Goal: Task Accomplishment & Management: Manage account settings

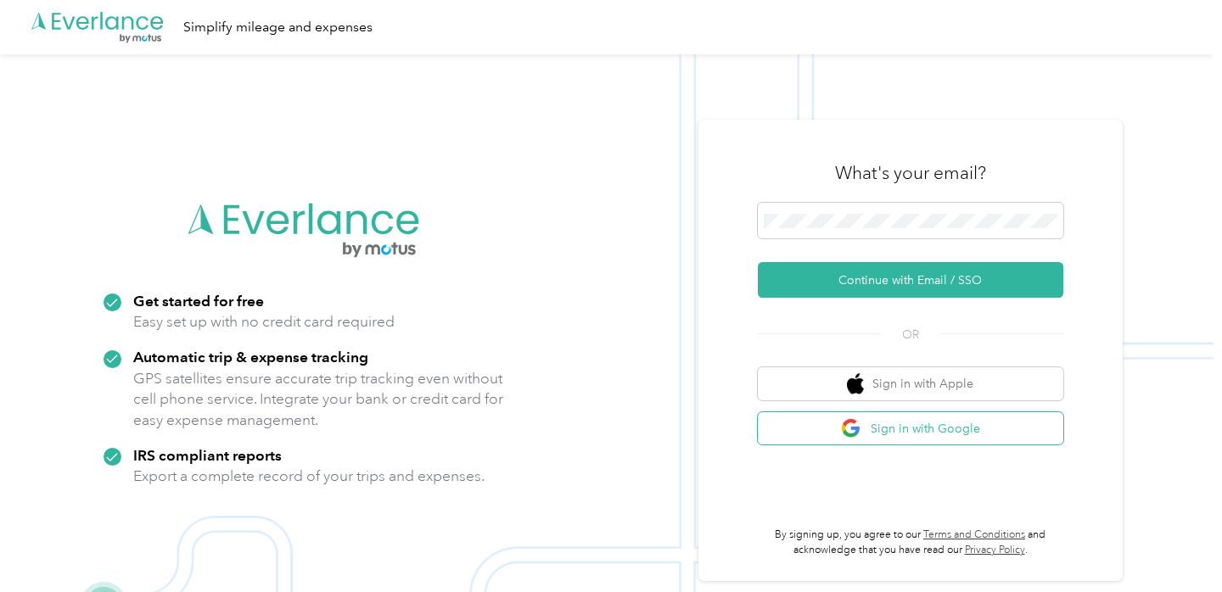
click at [862, 430] on img "button" at bounding box center [851, 428] width 21 height 21
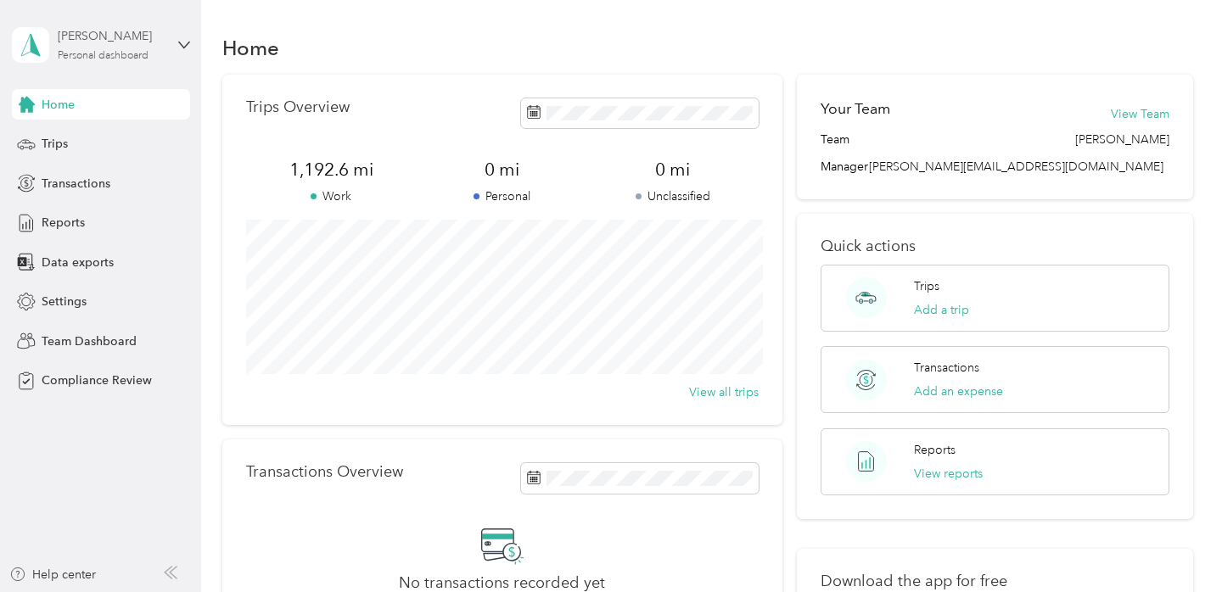
click at [107, 42] on div "[PERSON_NAME]" at bounding box center [111, 36] width 106 height 18
click at [113, 134] on div "Team dashboard" at bounding box center [71, 137] width 91 height 18
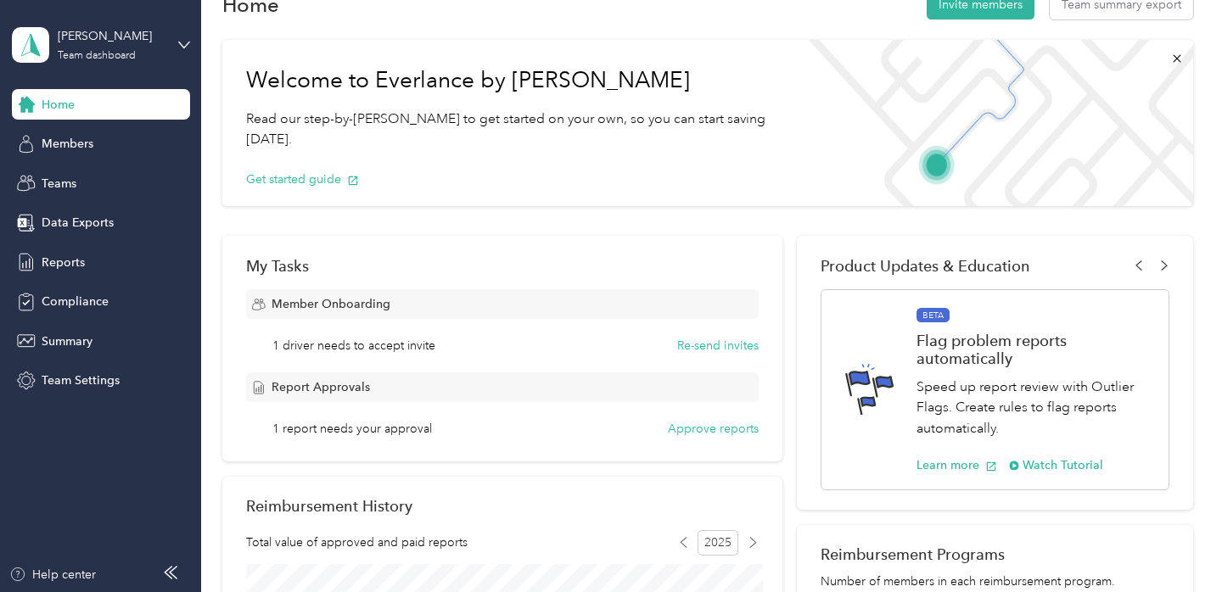
scroll to position [53, 0]
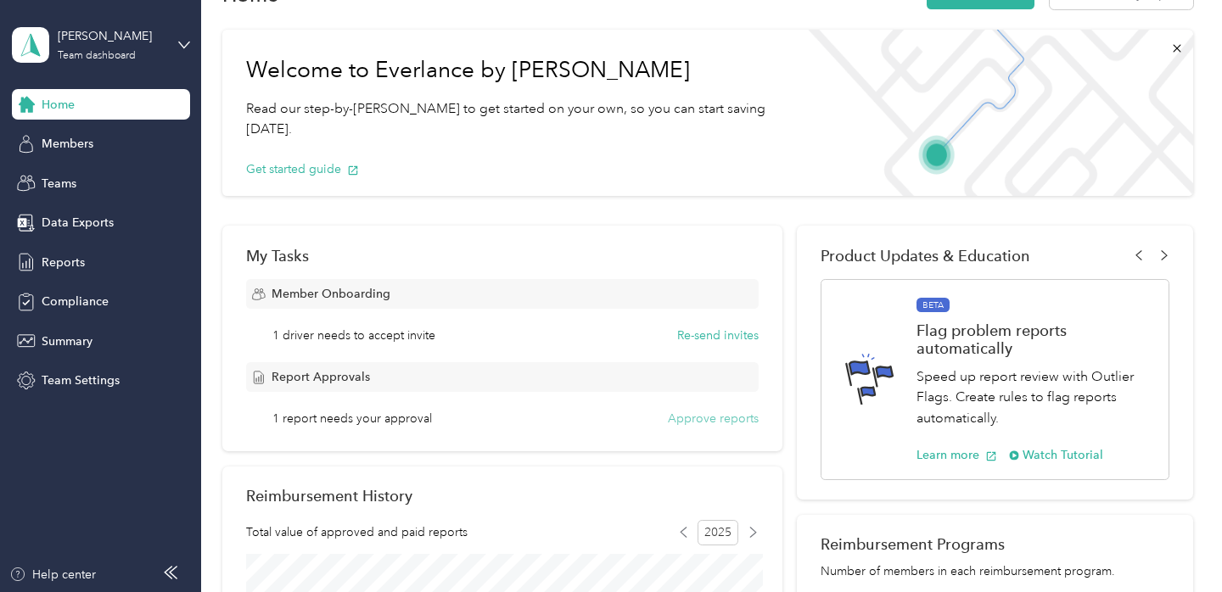
click at [692, 425] on button "Approve reports" at bounding box center [713, 419] width 91 height 18
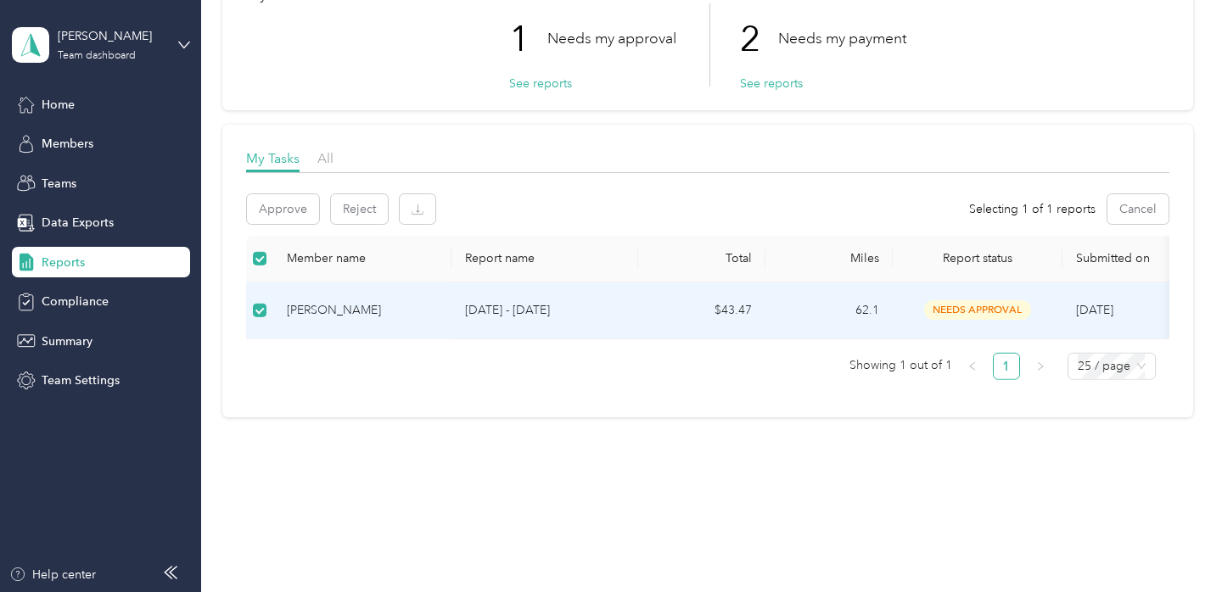
scroll to position [121, 0]
click at [268, 204] on button "Approve" at bounding box center [283, 209] width 72 height 30
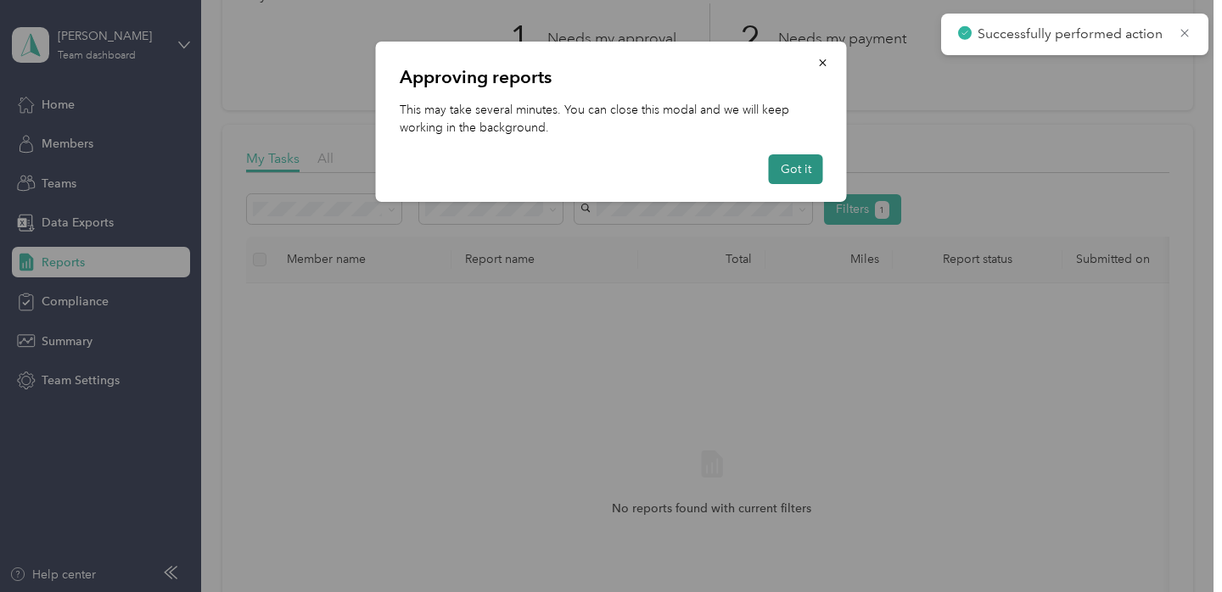
click at [795, 171] on button "Got it" at bounding box center [796, 169] width 54 height 30
